Goal: Use online tool/utility: Utilize a website feature to perform a specific function

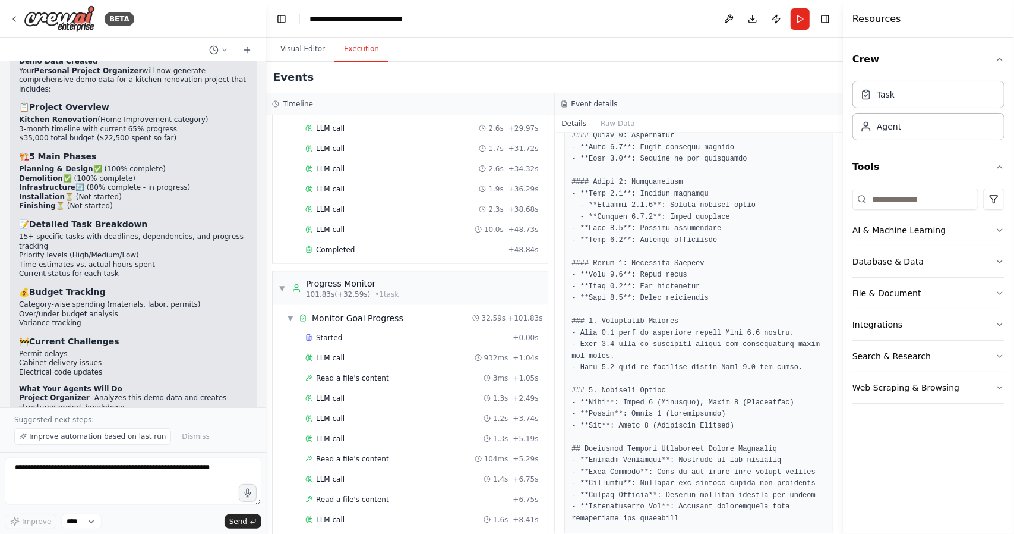
scroll to position [995, 0]
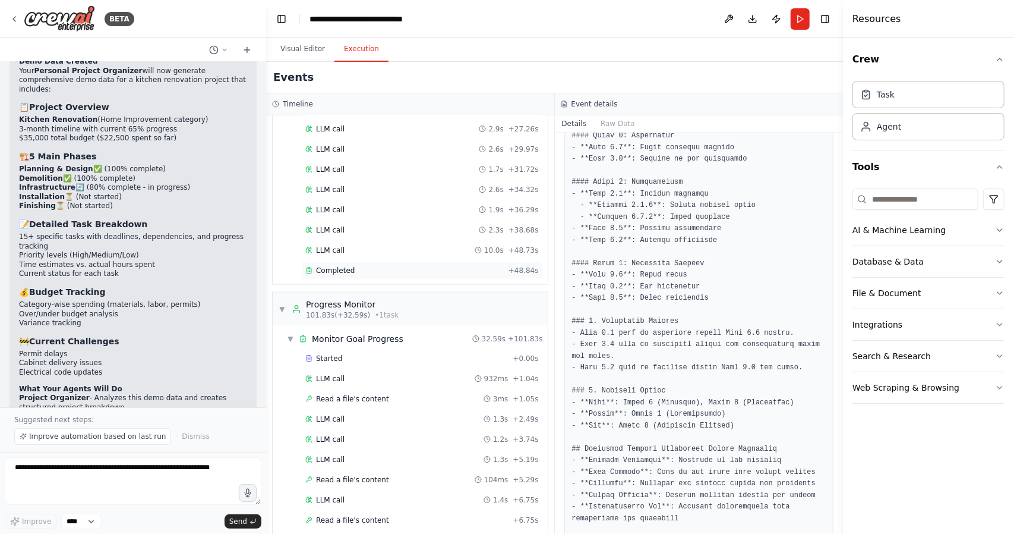
click at [365, 261] on div "Completed + 48.84s" at bounding box center [422, 270] width 242 height 18
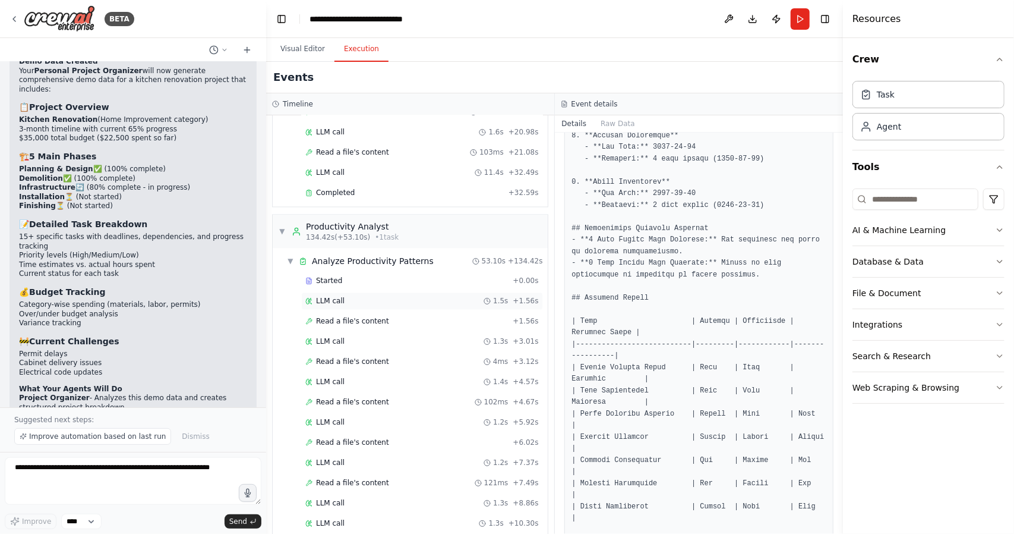
scroll to position [1668, 0]
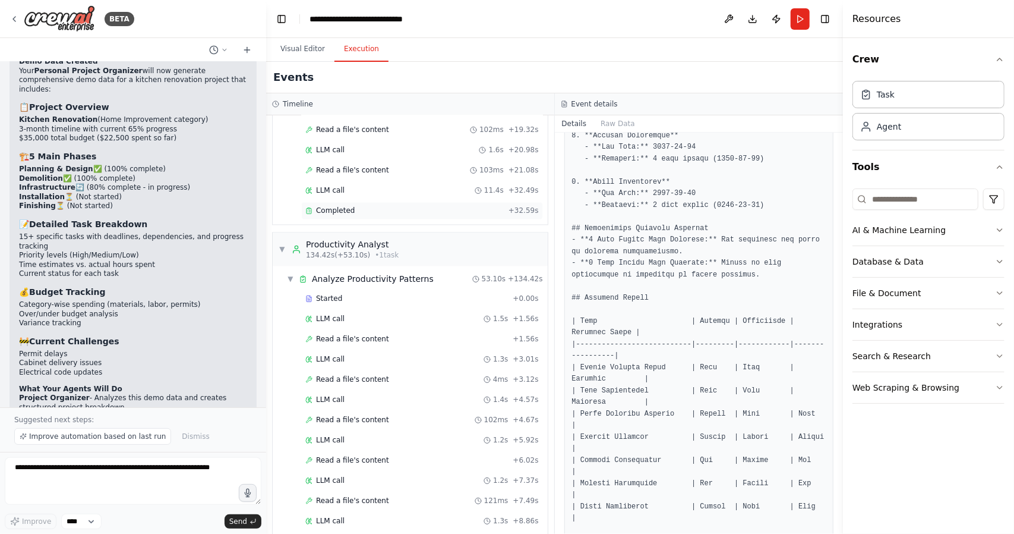
click at [384, 206] on div "Completed" at bounding box center [404, 211] width 198 height 10
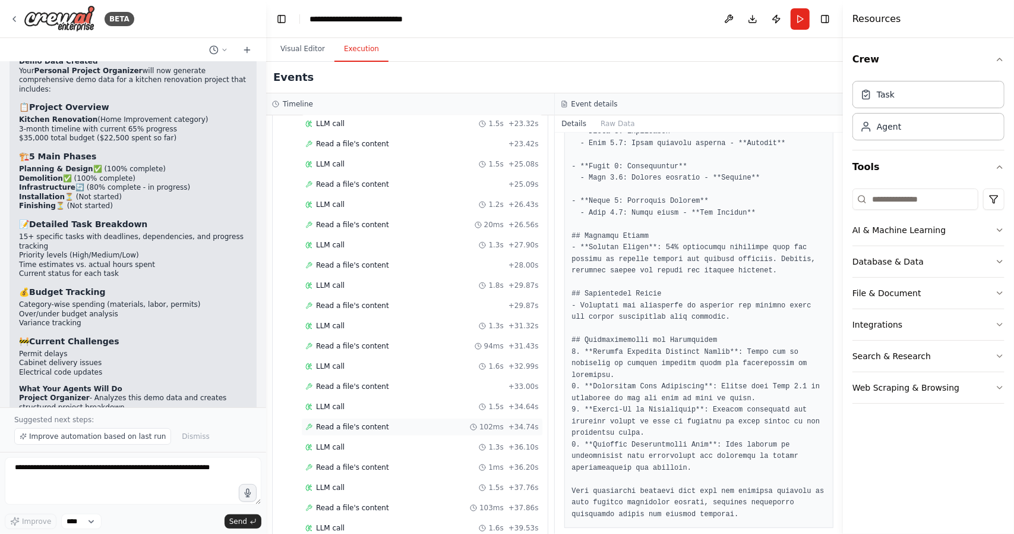
scroll to position [2437, 0]
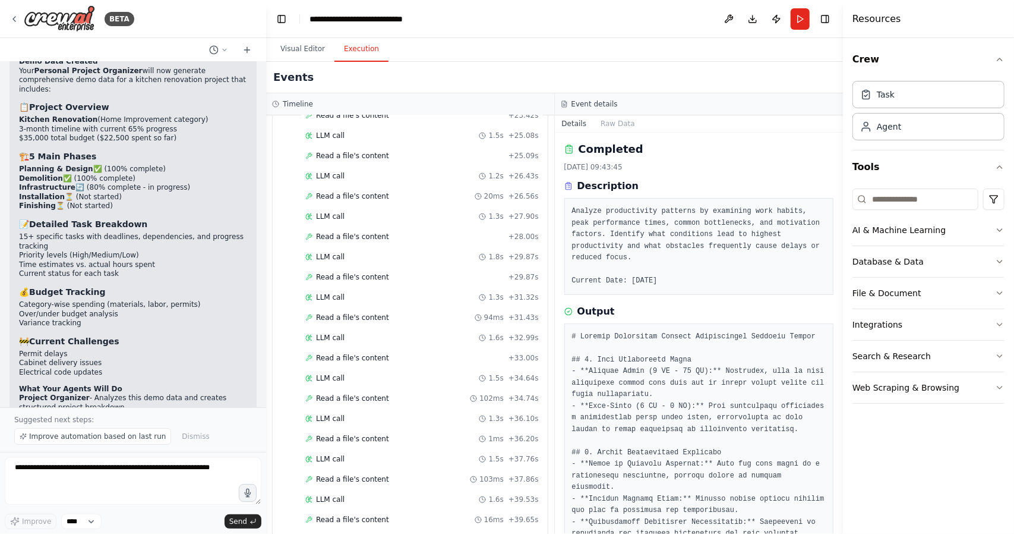
scroll to position [0, 0]
click at [625, 126] on button "Raw Data" at bounding box center [618, 123] width 49 height 17
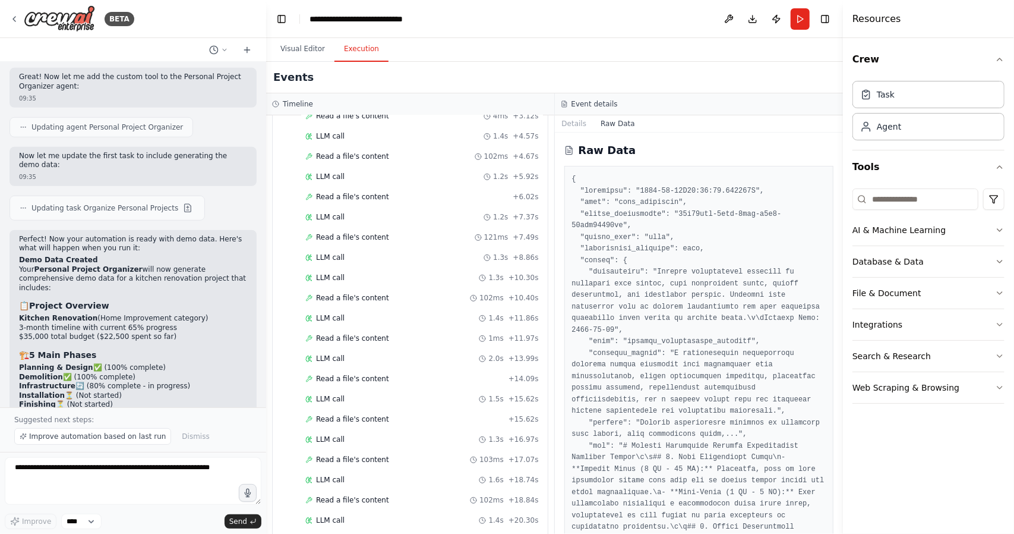
scroll to position [1922, 0]
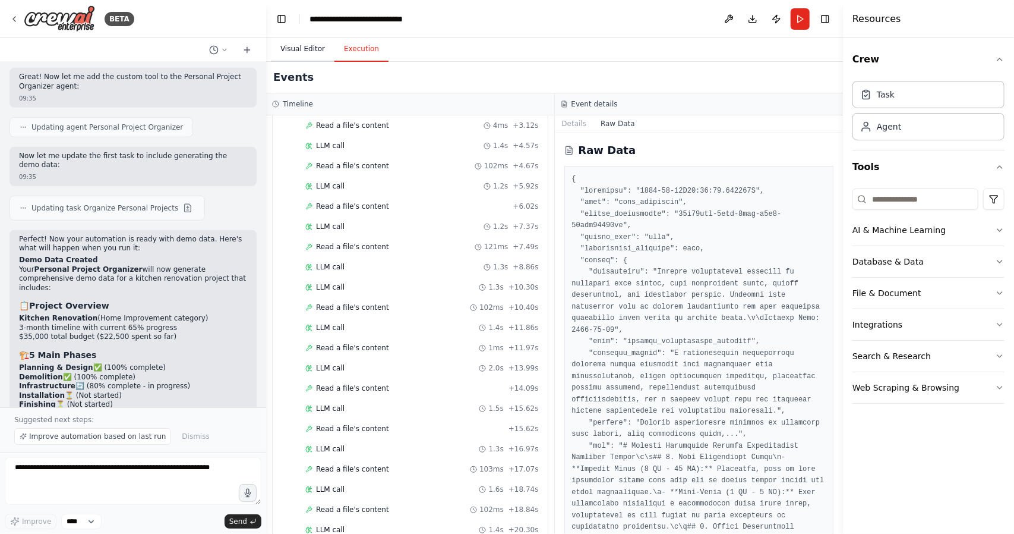
click at [303, 54] on button "Visual Editor" at bounding box center [303, 49] width 64 height 25
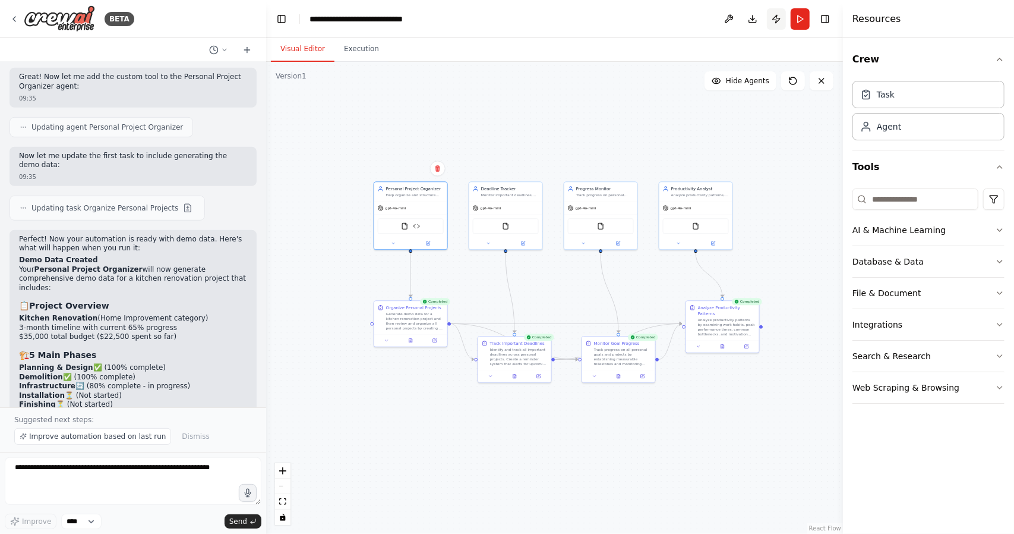
click at [777, 18] on button "Publish" at bounding box center [776, 18] width 19 height 21
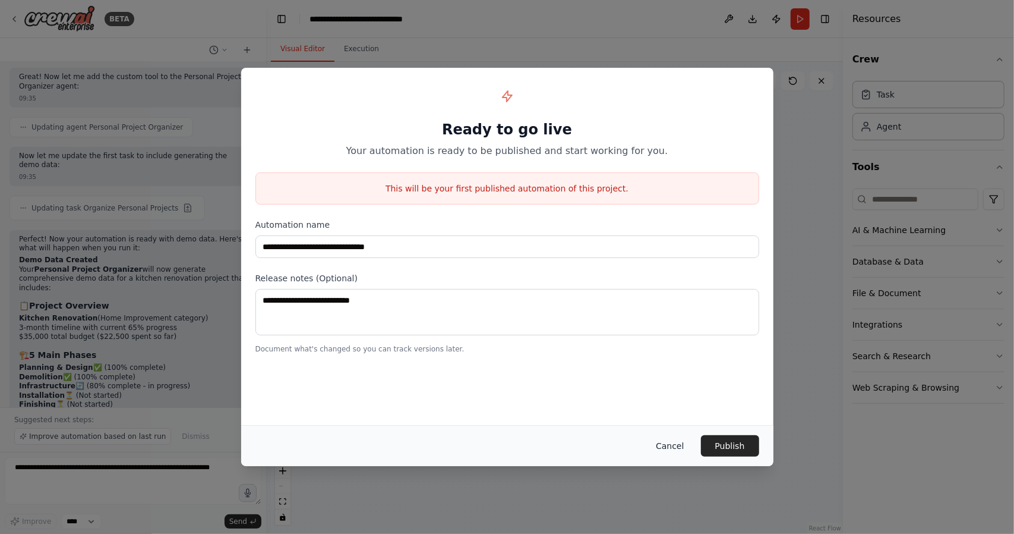
click at [675, 444] on button "Cancel" at bounding box center [669, 445] width 47 height 21
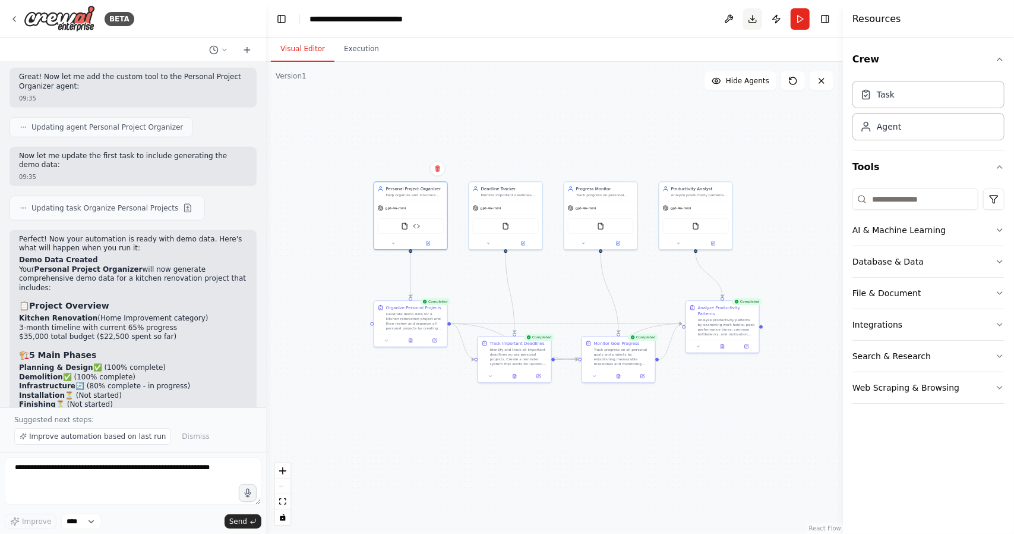
click at [753, 21] on button "Download" at bounding box center [752, 18] width 19 height 21
click at [999, 489] on icon "Notifications (F8)" at bounding box center [995, 490] width 10 height 10
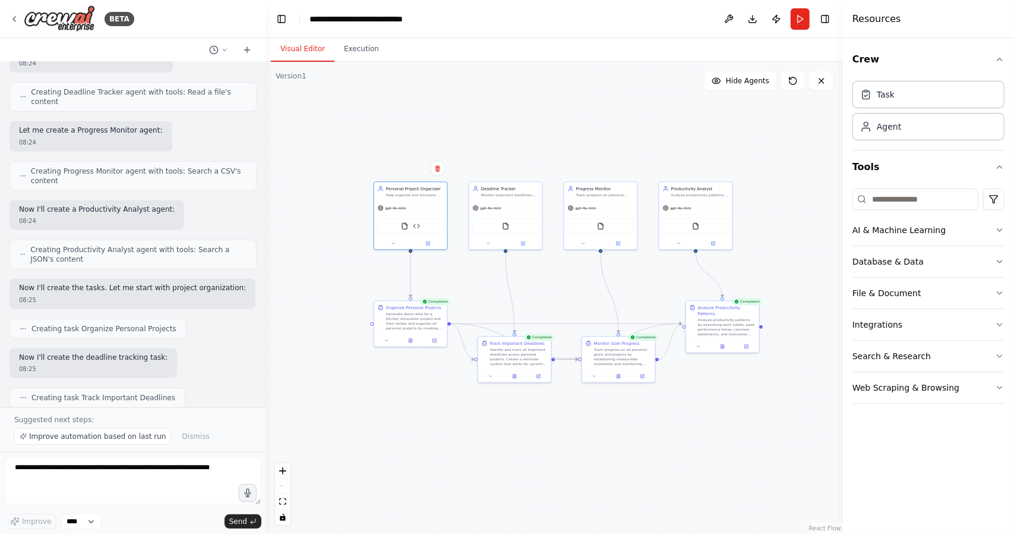
scroll to position [328, 0]
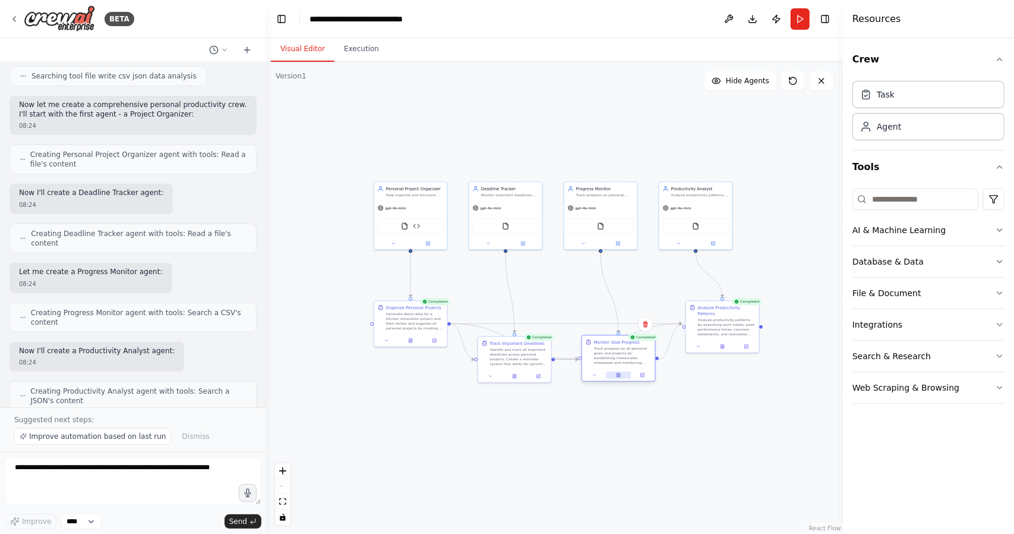
click at [619, 378] on button at bounding box center [618, 374] width 25 height 7
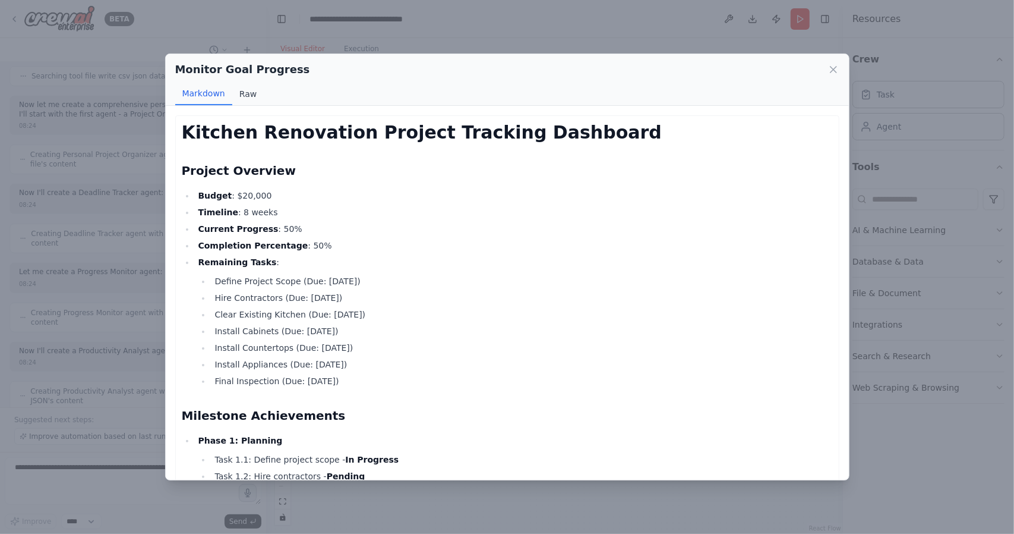
click at [241, 102] on button "Raw" at bounding box center [247, 94] width 31 height 23
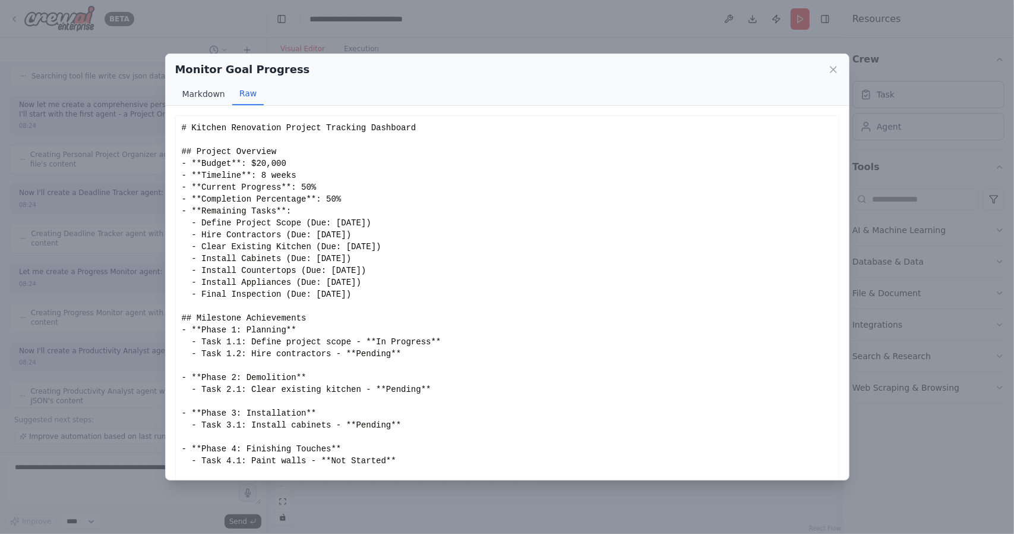
click at [214, 104] on button "Markdown" at bounding box center [203, 94] width 57 height 23
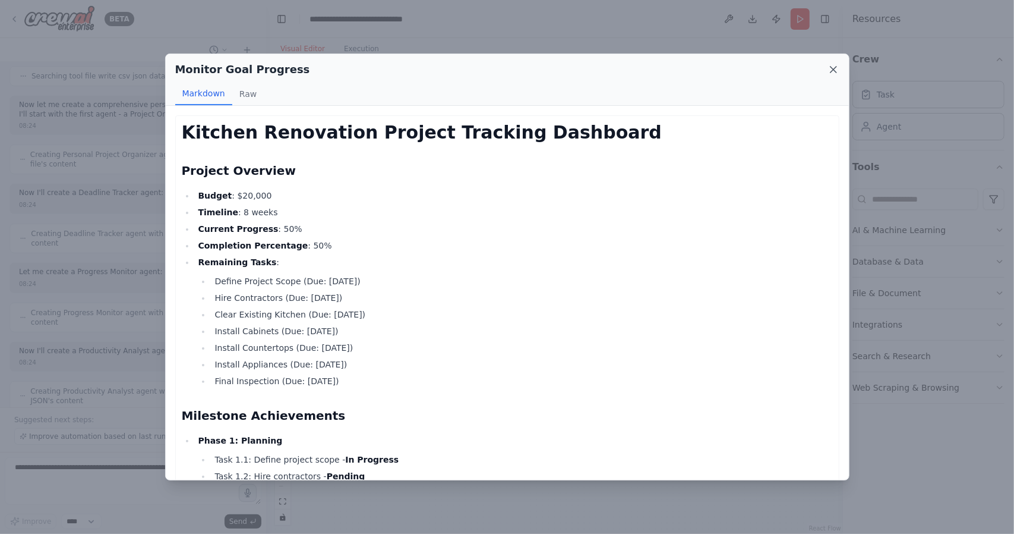
click at [832, 67] on icon at bounding box center [834, 70] width 6 height 6
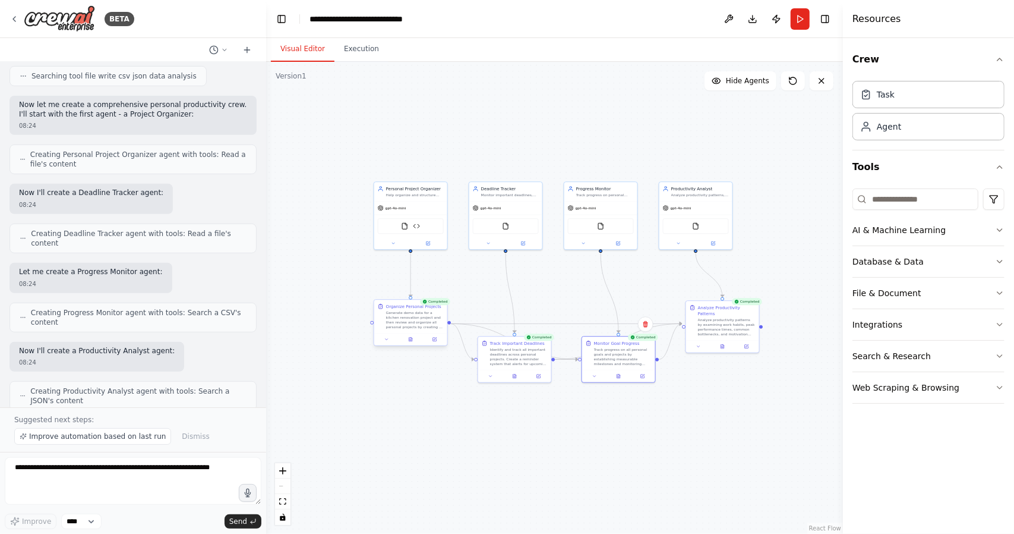
click at [409, 320] on div "Generate demo data for a kitchen renovation project and then review and organiz…" at bounding box center [415, 319] width 58 height 19
click at [434, 339] on icon at bounding box center [435, 338] width 3 height 3
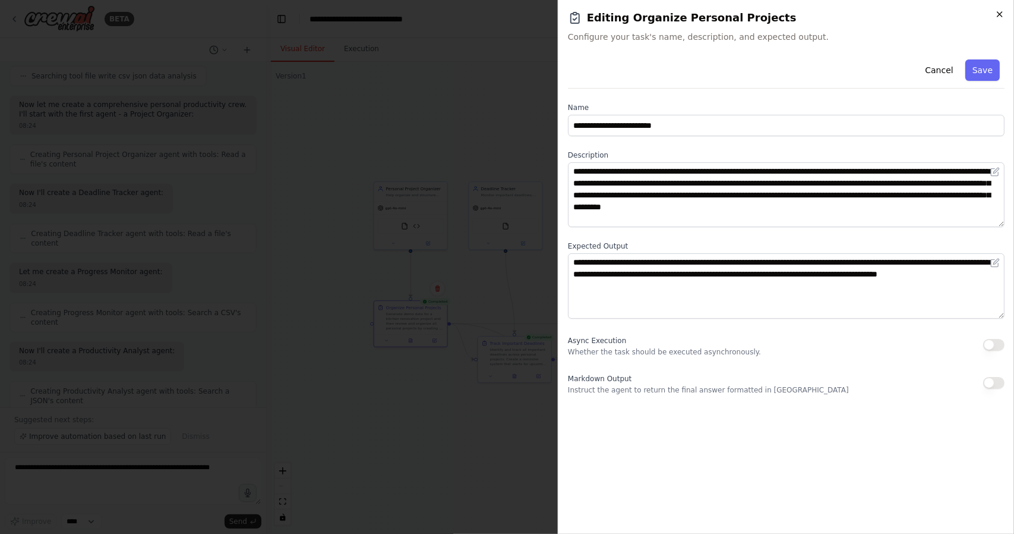
click at [1002, 12] on icon "button" at bounding box center [1000, 15] width 10 height 10
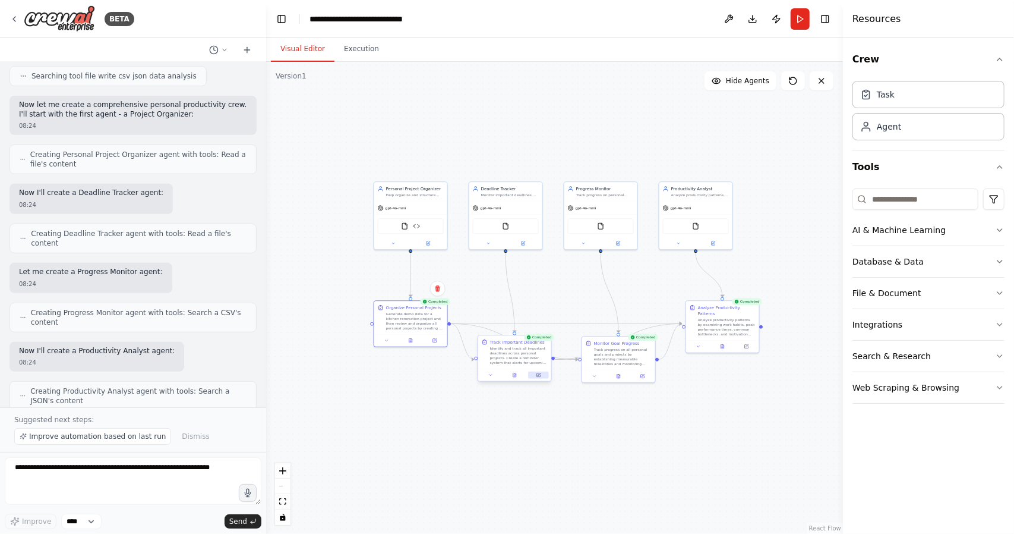
click at [541, 378] on button at bounding box center [538, 374] width 20 height 7
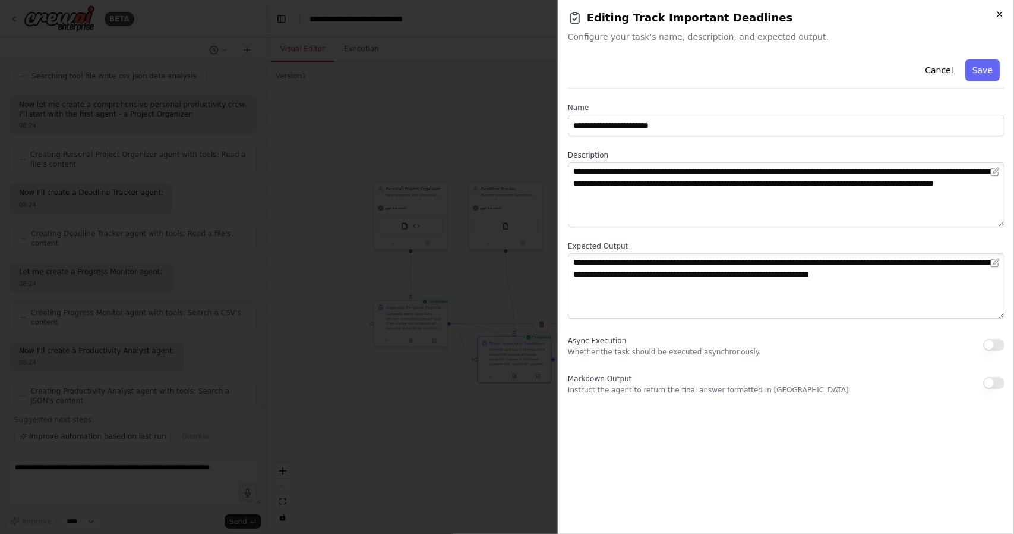
click at [1001, 14] on icon "button" at bounding box center [1000, 14] width 5 height 5
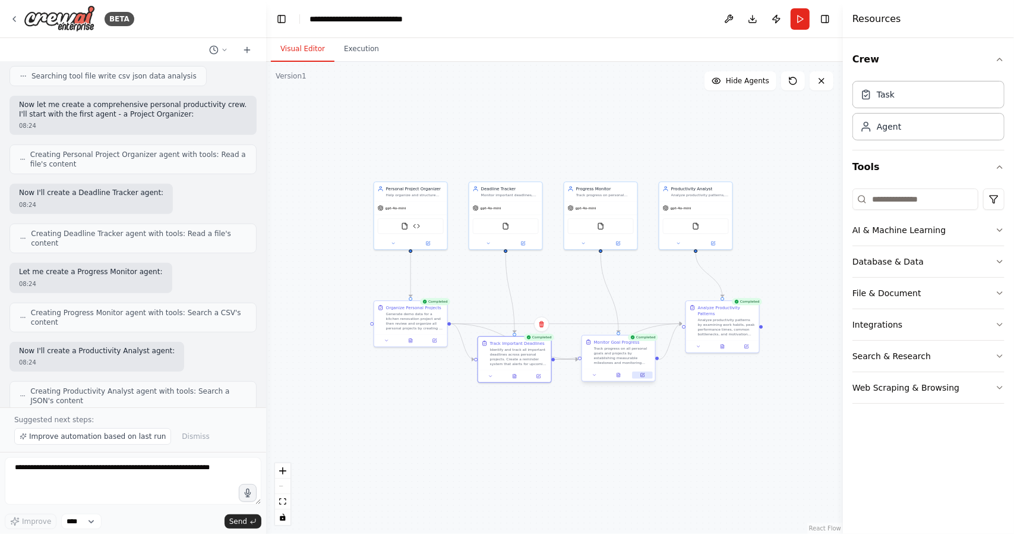
click at [645, 373] on button at bounding box center [642, 374] width 20 height 7
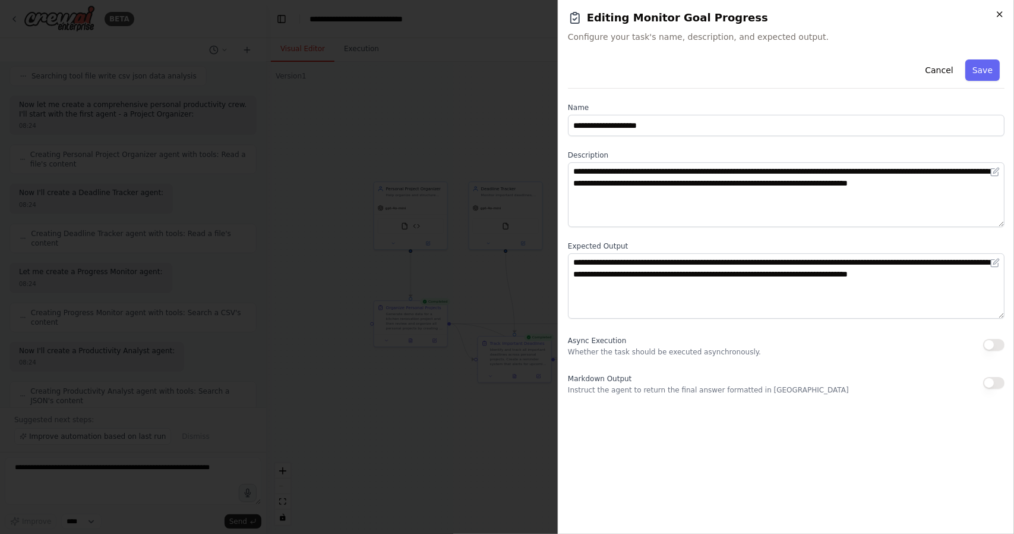
click at [999, 18] on icon "button" at bounding box center [1000, 15] width 10 height 10
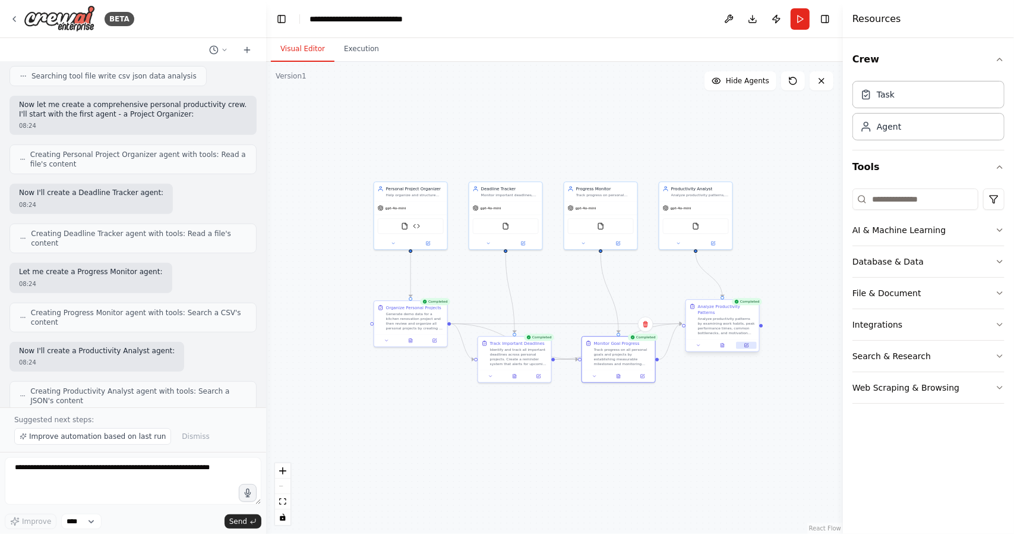
click at [749, 342] on button at bounding box center [746, 345] width 20 height 7
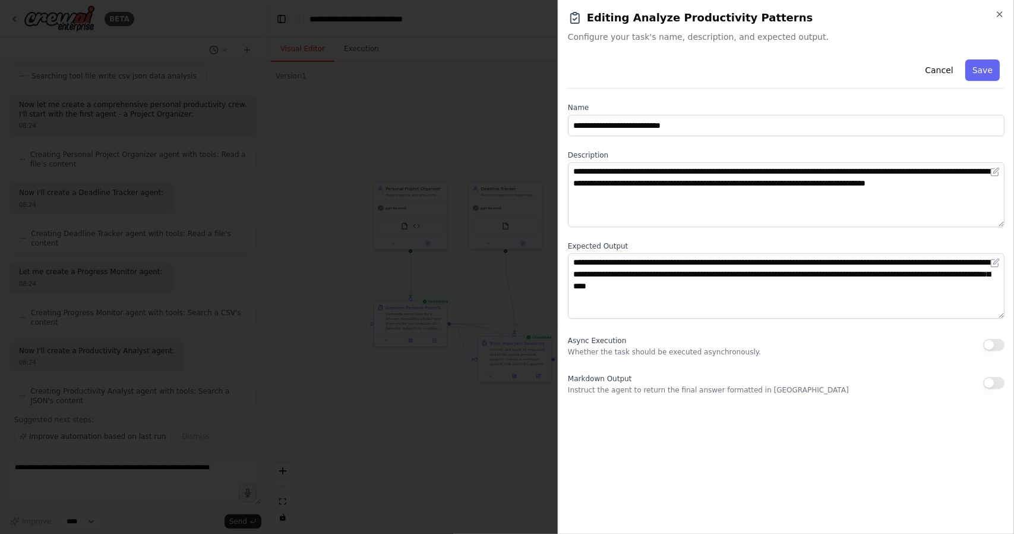
drag, startPoint x: 999, startPoint y: 13, endPoint x: 897, endPoint y: 241, distance: 249.2
click at [999, 12] on icon "button" at bounding box center [1000, 14] width 5 height 5
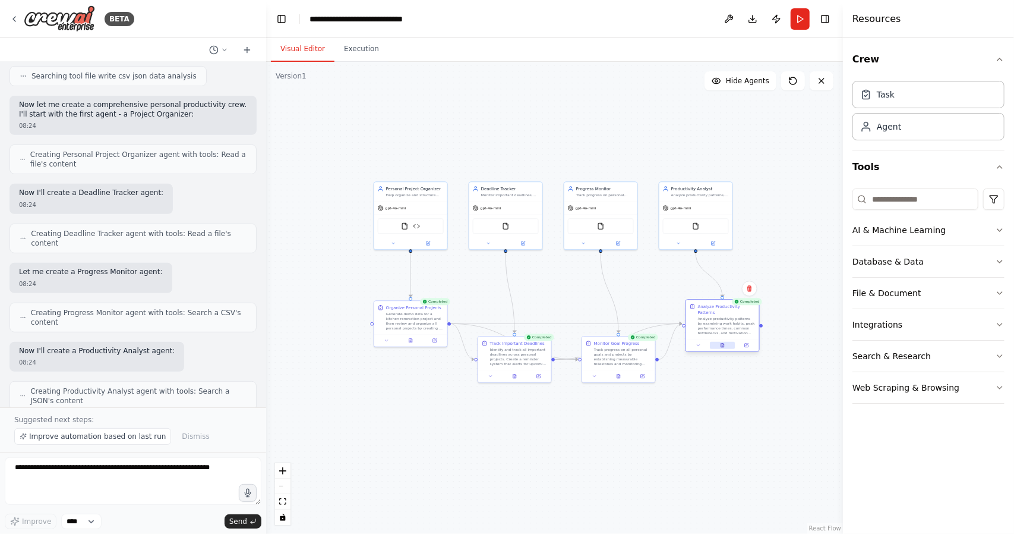
click at [719, 342] on button at bounding box center [722, 345] width 25 height 7
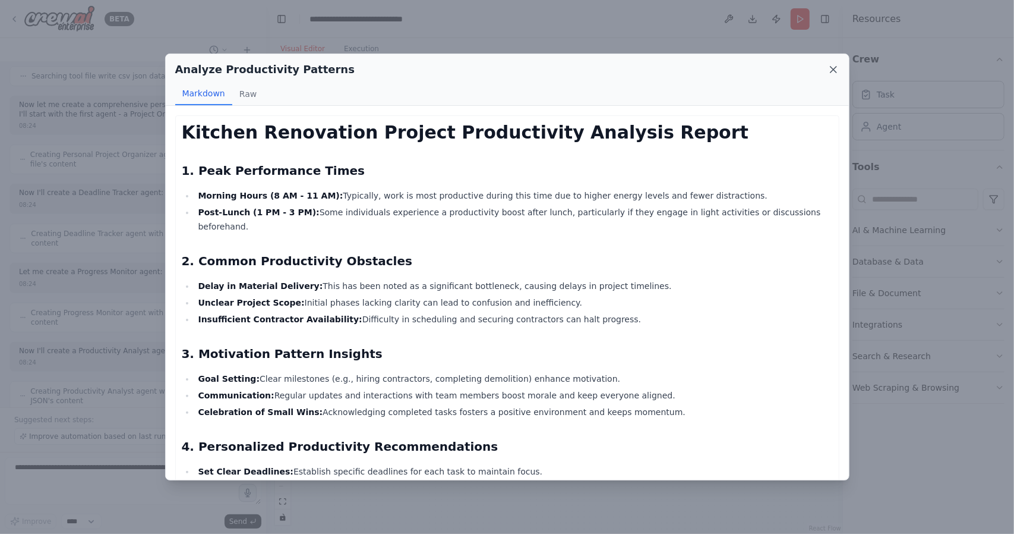
click at [833, 72] on icon at bounding box center [834, 70] width 12 height 12
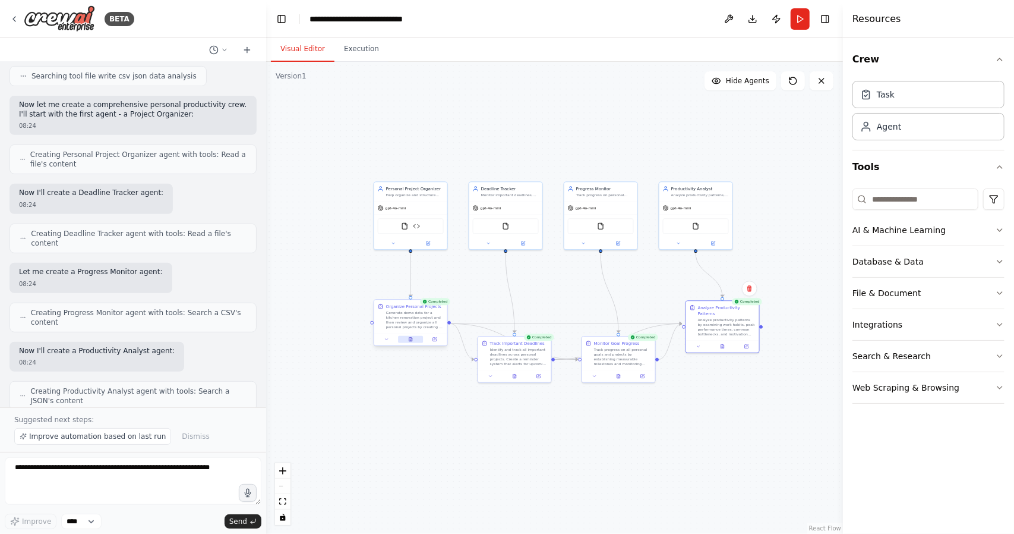
click at [411, 340] on icon at bounding box center [411, 340] width 2 height 0
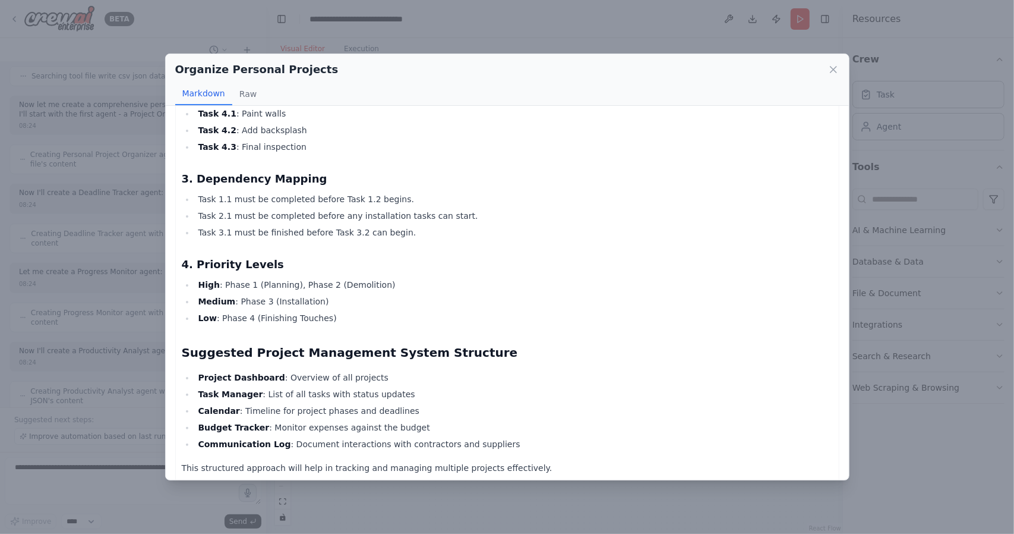
scroll to position [617, 0]
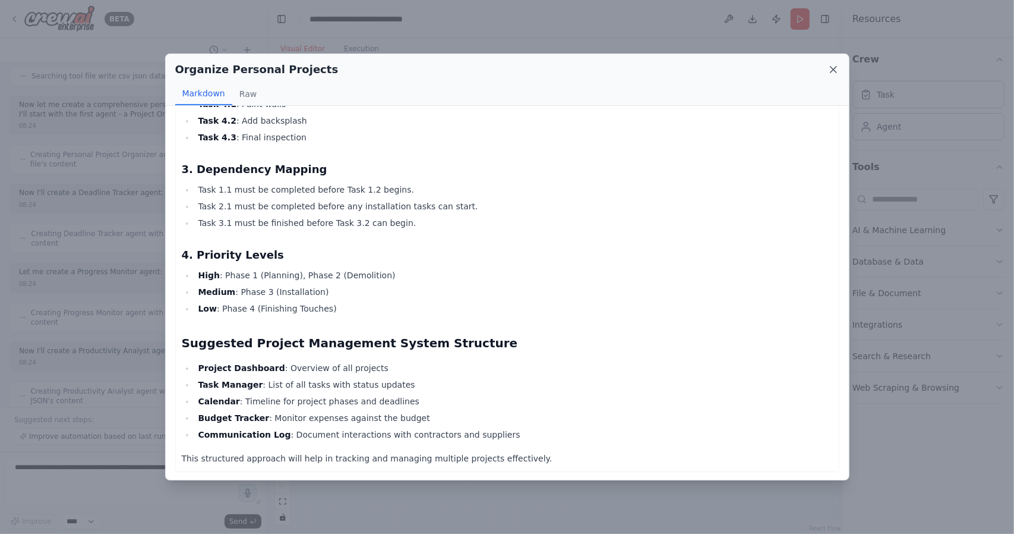
click at [831, 68] on icon at bounding box center [834, 70] width 12 height 12
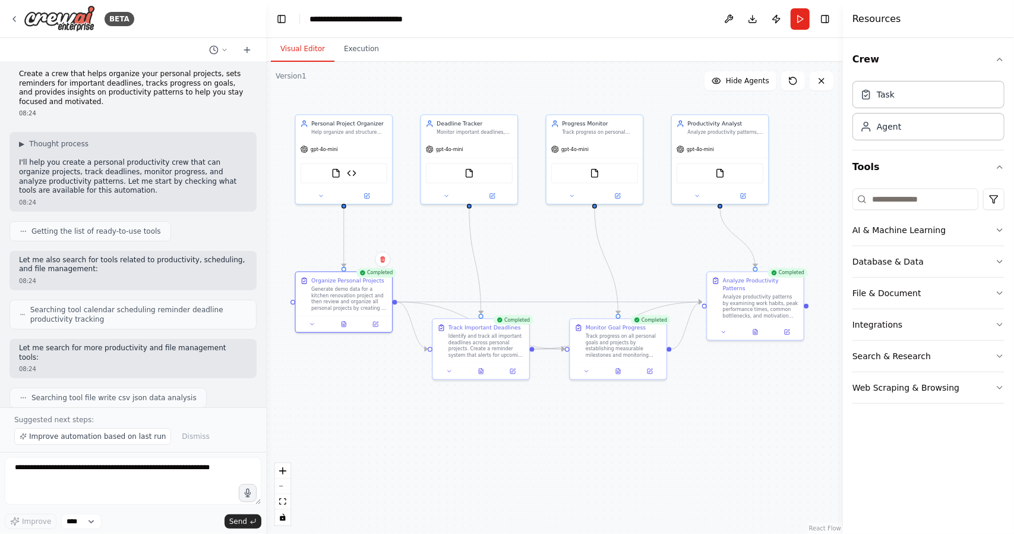
scroll to position [0, 0]
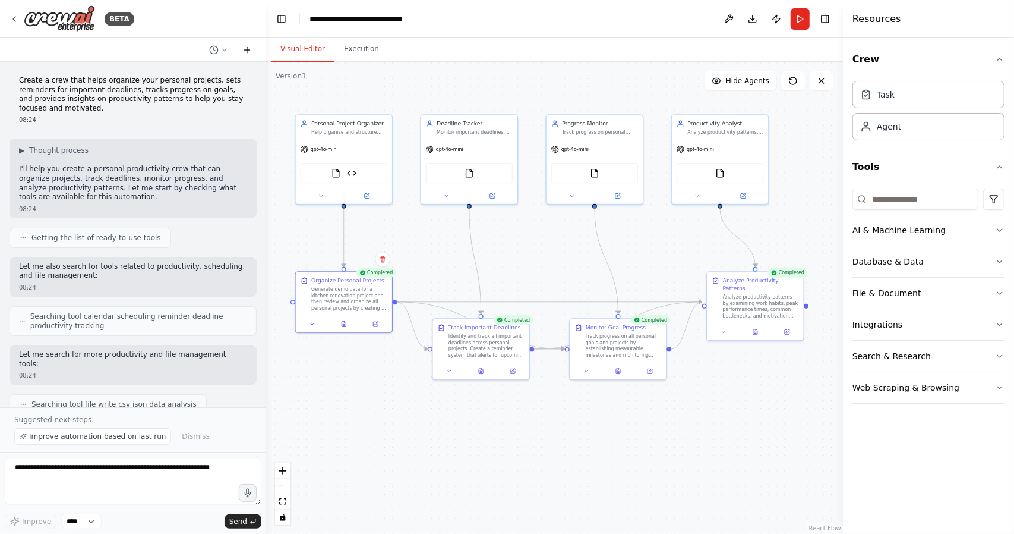
click at [246, 46] on icon at bounding box center [247, 50] width 10 height 10
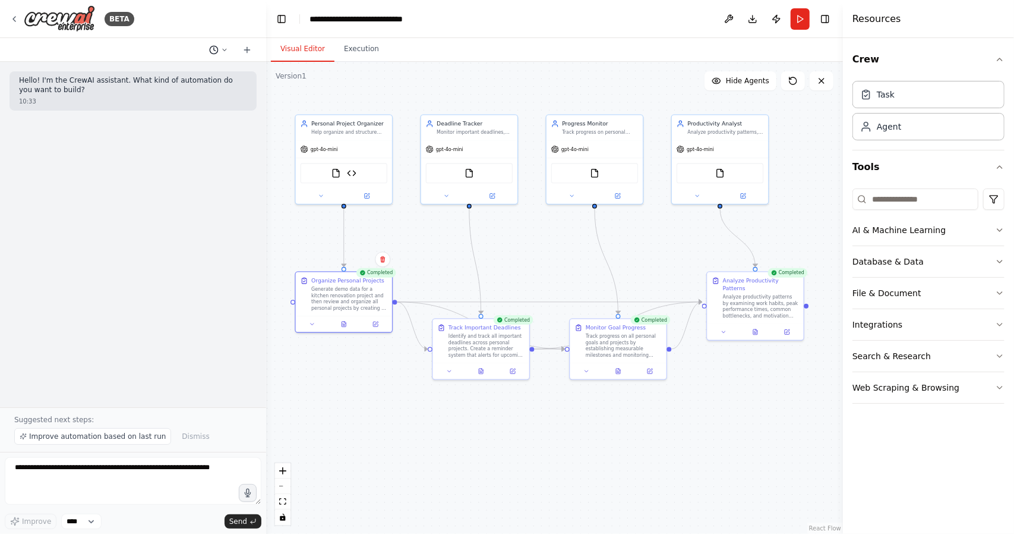
click at [222, 50] on icon at bounding box center [224, 49] width 7 height 7
click at [182, 268] on div at bounding box center [133, 267] width 266 height 534
click at [348, 131] on div "Help organize and structure personal projects by creating clear project breakdo…" at bounding box center [349, 131] width 76 height 7
click at [369, 192] on icon at bounding box center [368, 194] width 4 height 4
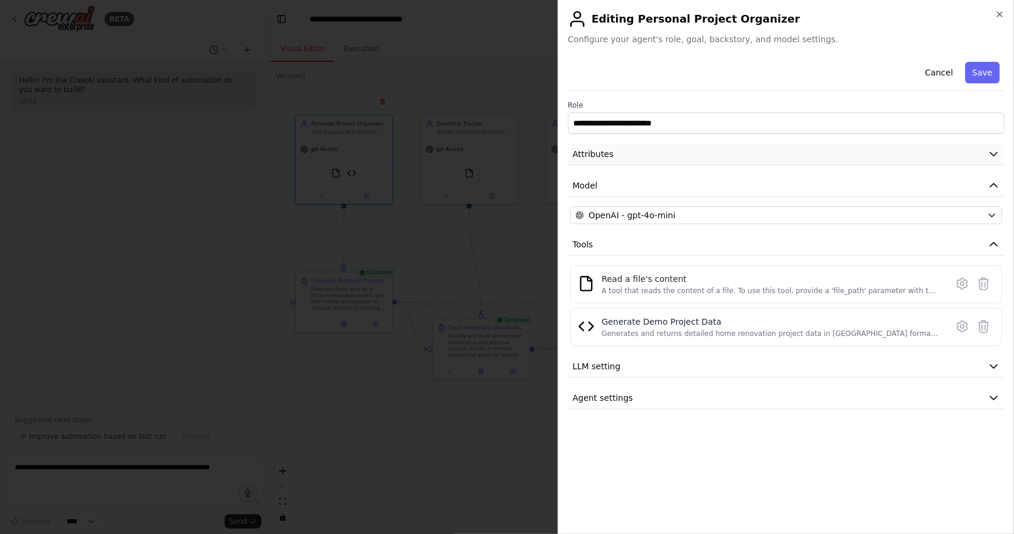
click at [995, 152] on icon "button" at bounding box center [994, 154] width 12 height 12
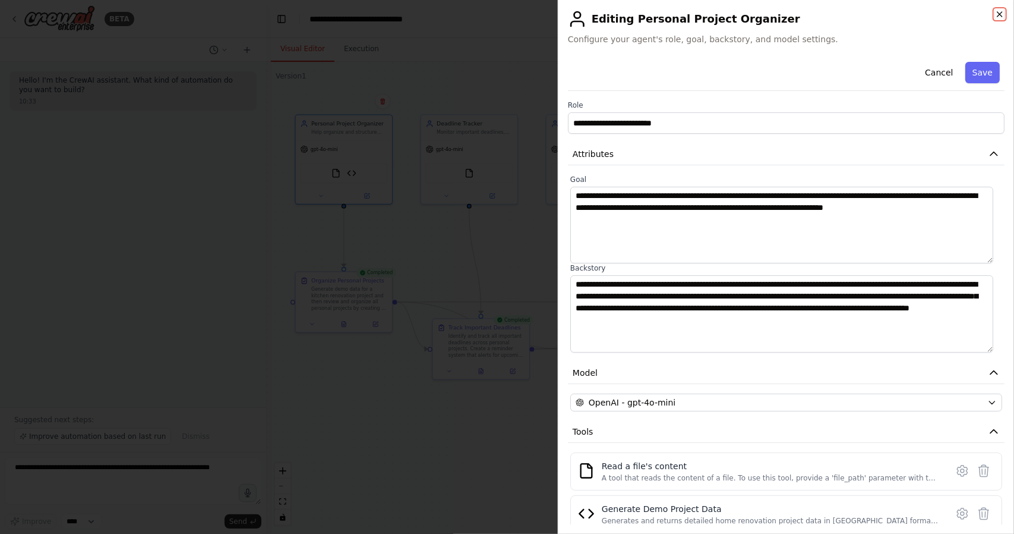
click at [999, 16] on icon "button" at bounding box center [1000, 15] width 10 height 10
